Goal: Navigation & Orientation: Understand site structure

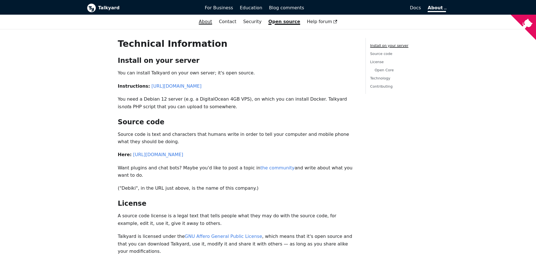
click at [212, 23] on link "About" at bounding box center [206, 22] width 20 height 10
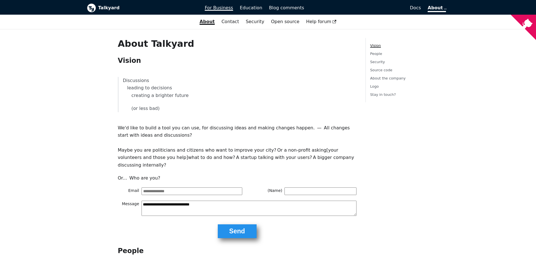
click at [227, 6] on span "For Business" at bounding box center [219, 7] width 28 height 5
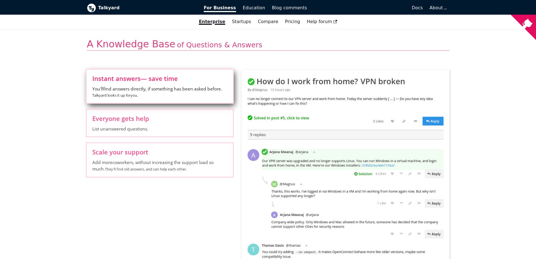
scroll to position [185, 0]
